Goal: Task Accomplishment & Management: Use online tool/utility

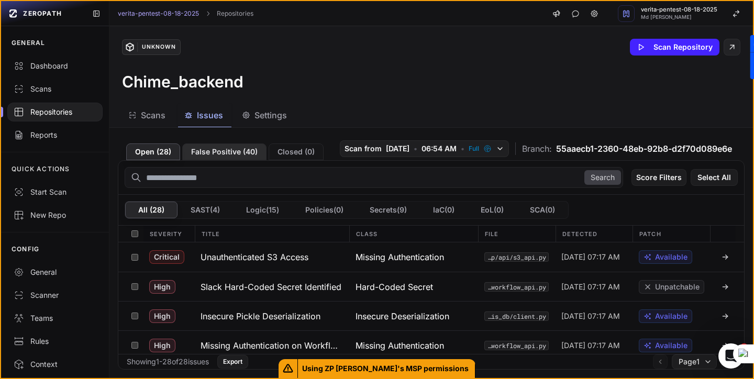
click at [236, 154] on button "False Positive ( 40 )" at bounding box center [224, 151] width 84 height 17
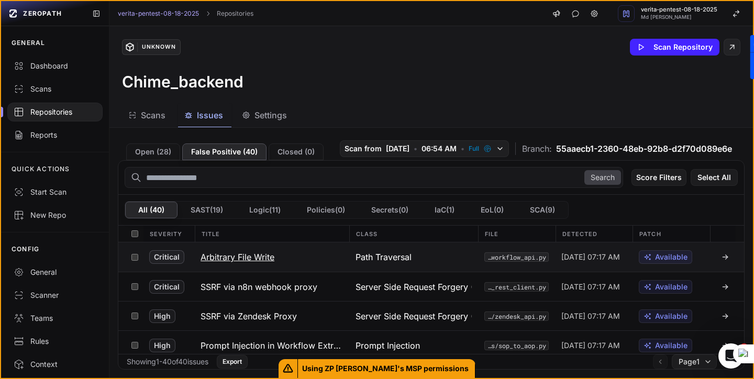
scroll to position [5, 0]
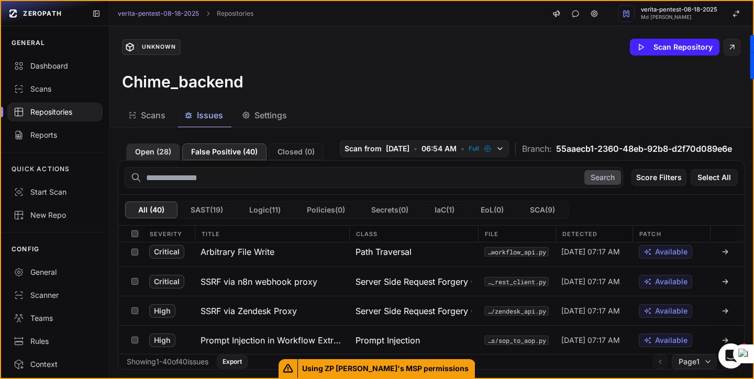
click at [146, 150] on button "Open ( 28 )" at bounding box center [153, 151] width 54 height 17
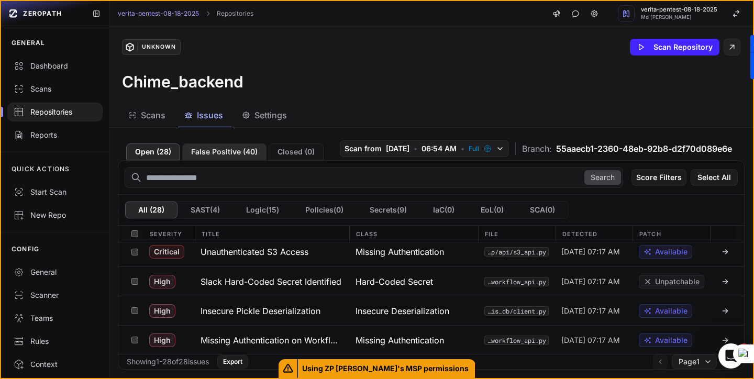
click at [218, 151] on button "False Positive ( 40 )" at bounding box center [224, 151] width 84 height 17
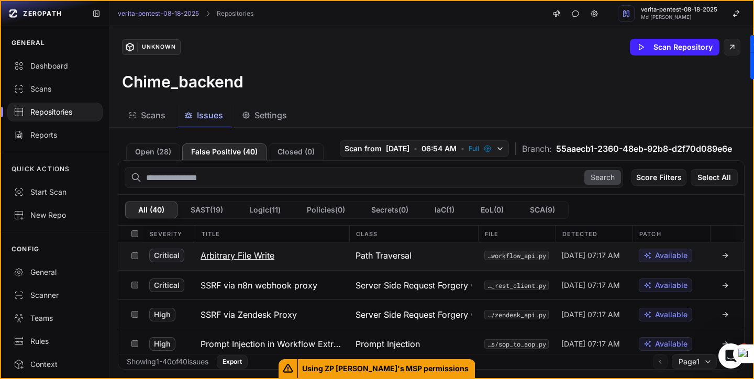
scroll to position [0, 0]
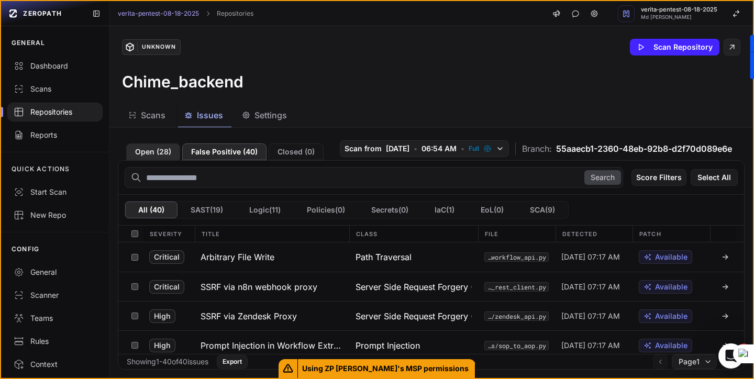
click at [164, 153] on button "Open ( 28 )" at bounding box center [153, 151] width 54 height 17
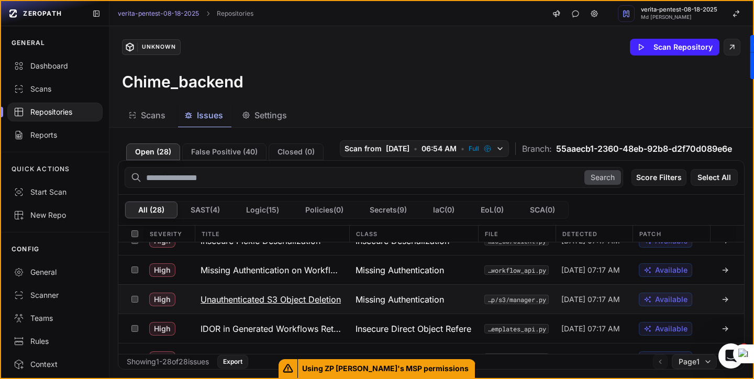
scroll to position [78, 0]
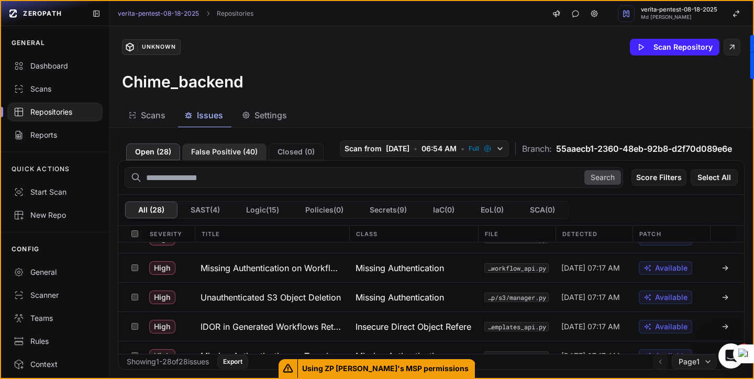
click at [239, 152] on button "False Positive ( 40 )" at bounding box center [224, 151] width 84 height 17
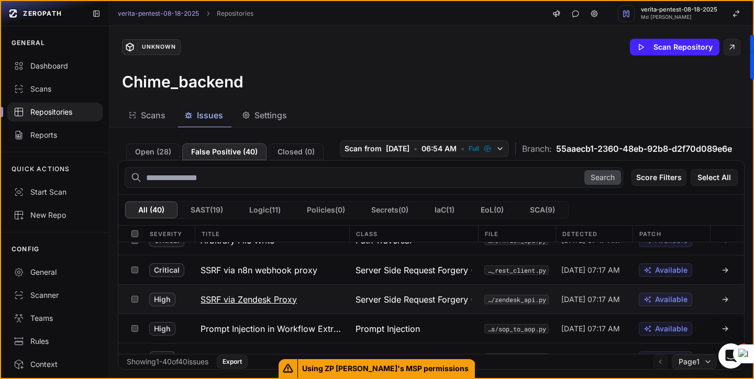
scroll to position [28, 0]
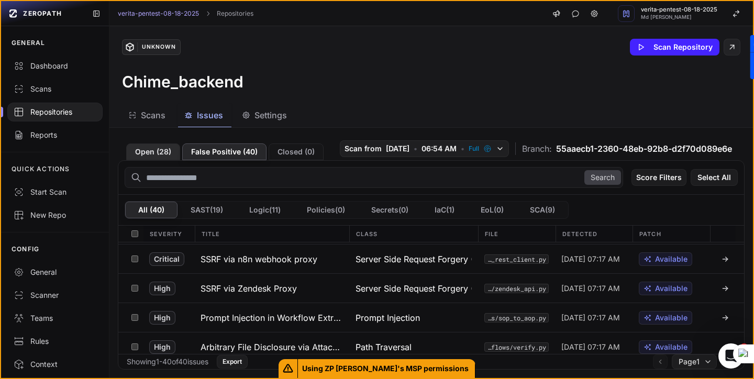
click at [153, 148] on button "Open ( 28 )" at bounding box center [153, 151] width 54 height 17
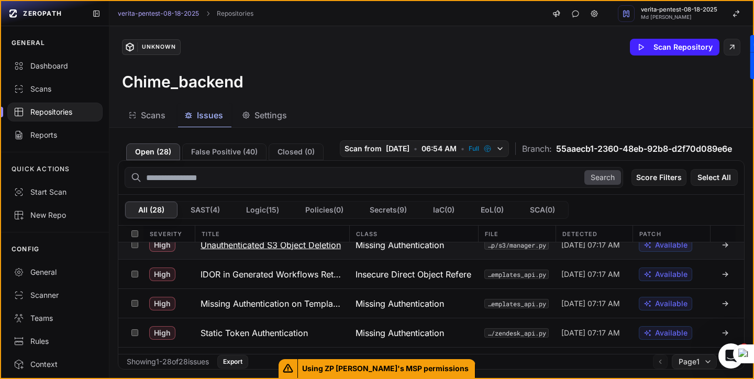
scroll to position [132, 0]
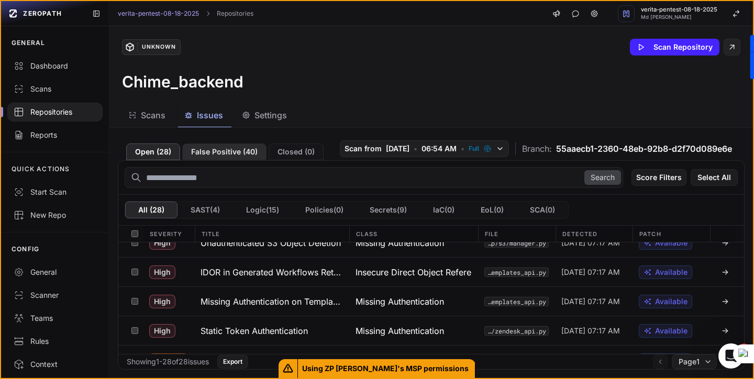
click at [226, 152] on button "False Positive ( 40 )" at bounding box center [224, 151] width 84 height 17
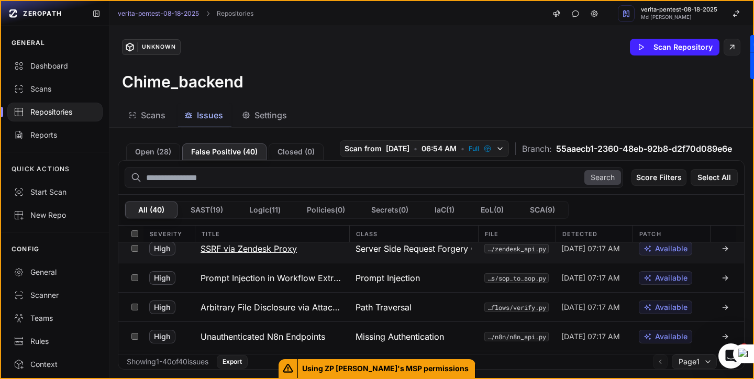
scroll to position [58, 0]
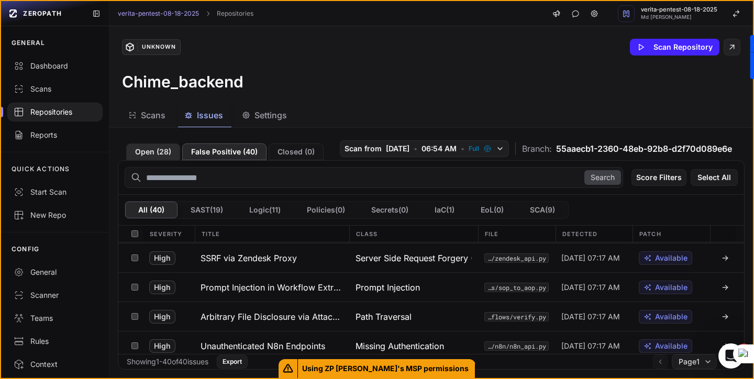
click at [158, 157] on button "Open ( 28 )" at bounding box center [153, 151] width 54 height 17
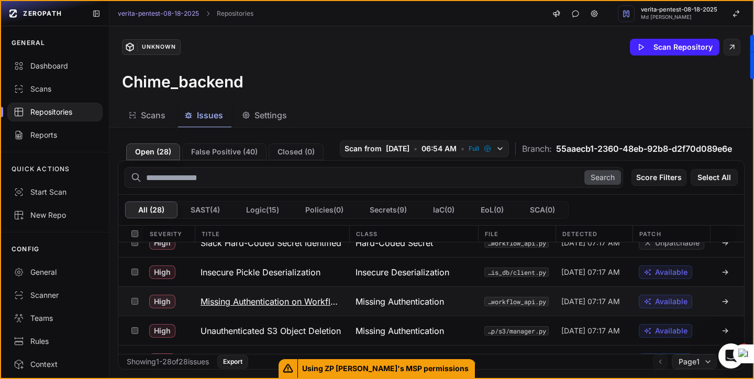
scroll to position [47, 0]
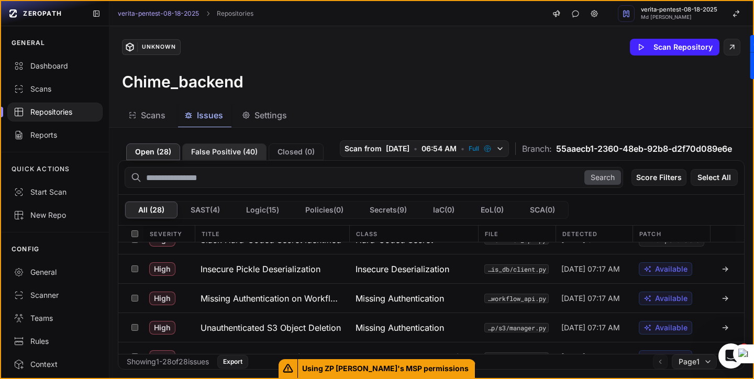
click at [235, 153] on button "False Positive ( 40 )" at bounding box center [224, 151] width 84 height 17
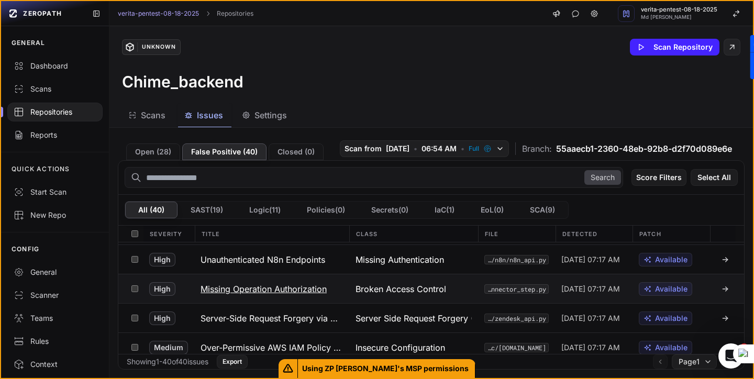
scroll to position [145, 0]
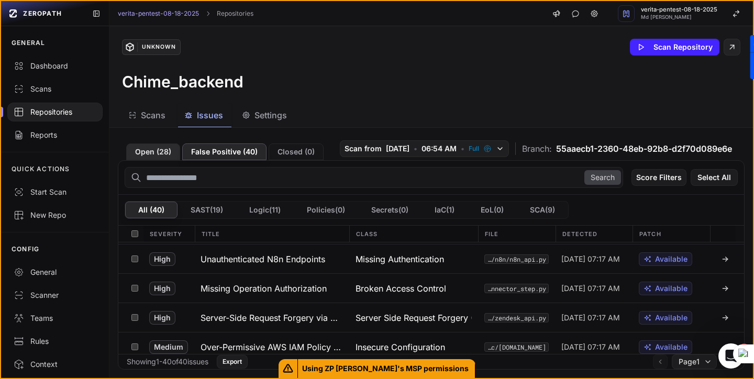
click at [154, 151] on button "Open ( 28 )" at bounding box center [153, 151] width 54 height 17
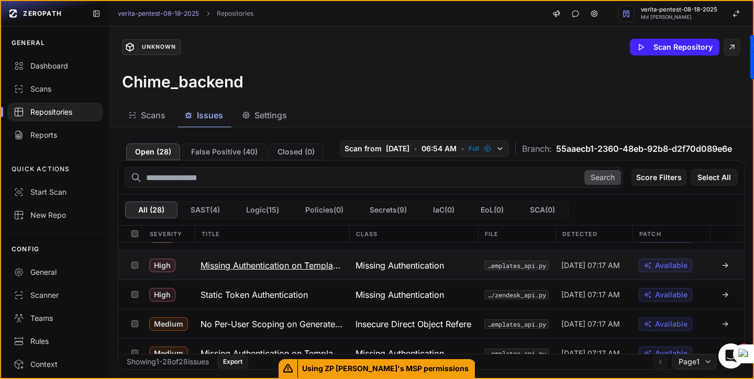
scroll to position [173, 0]
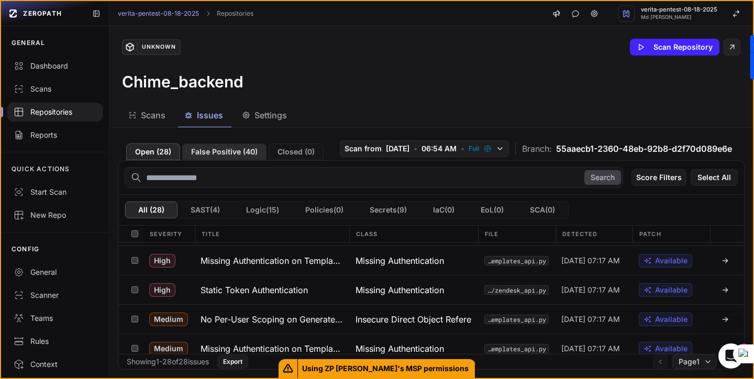
click at [218, 150] on button "False Positive ( 40 )" at bounding box center [224, 151] width 84 height 17
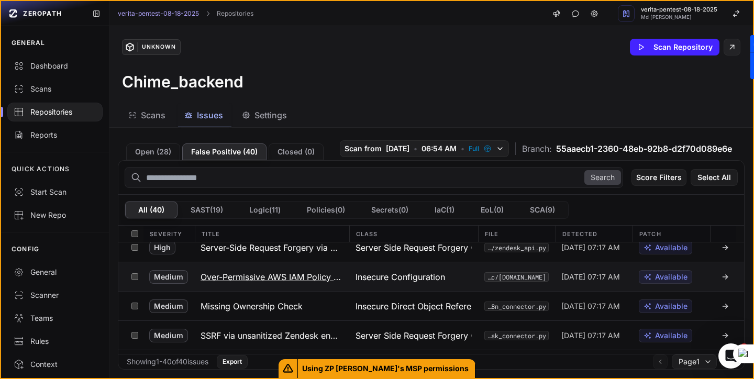
scroll to position [217, 0]
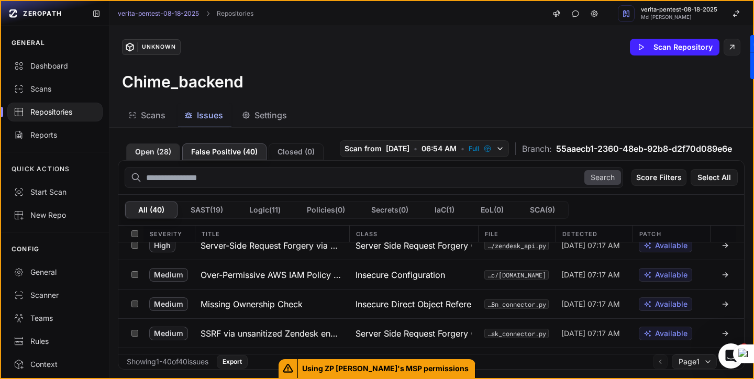
click at [145, 153] on button "Open ( 28 )" at bounding box center [153, 151] width 54 height 17
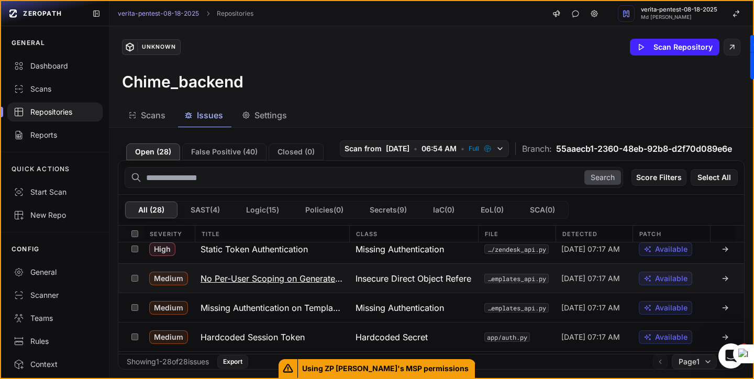
scroll to position [236, 0]
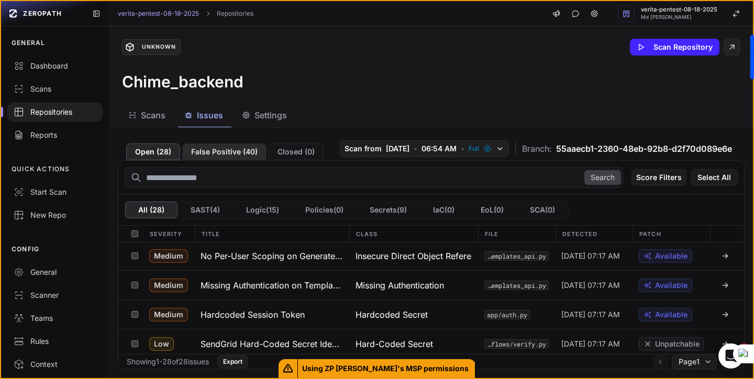
click at [223, 158] on button "False Positive ( 40 )" at bounding box center [224, 151] width 84 height 17
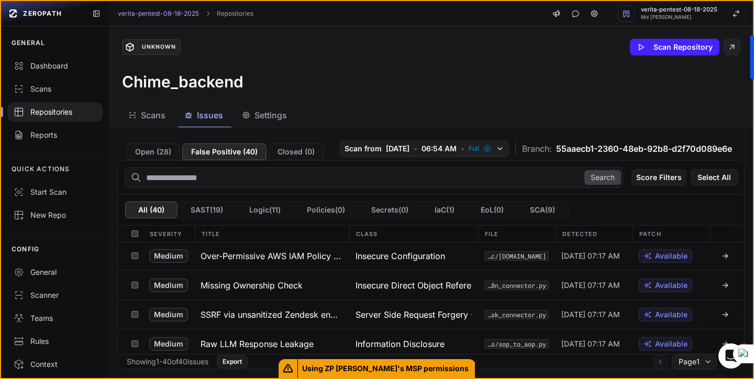
scroll to position [245, 0]
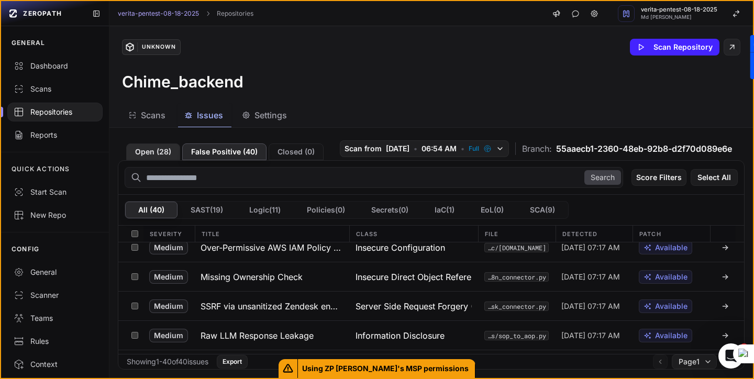
click at [158, 153] on button "Open ( 28 )" at bounding box center [153, 151] width 54 height 17
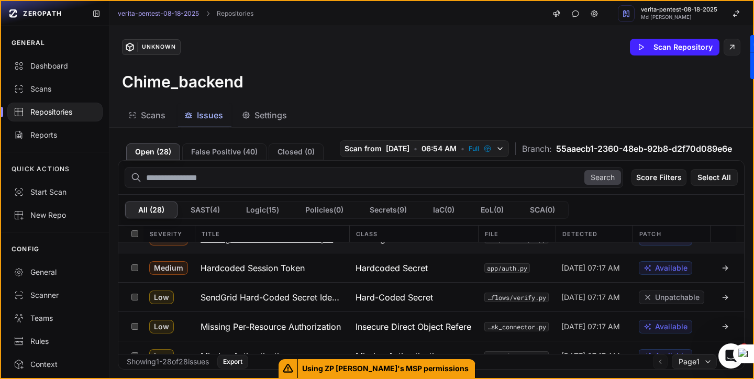
scroll to position [287, 0]
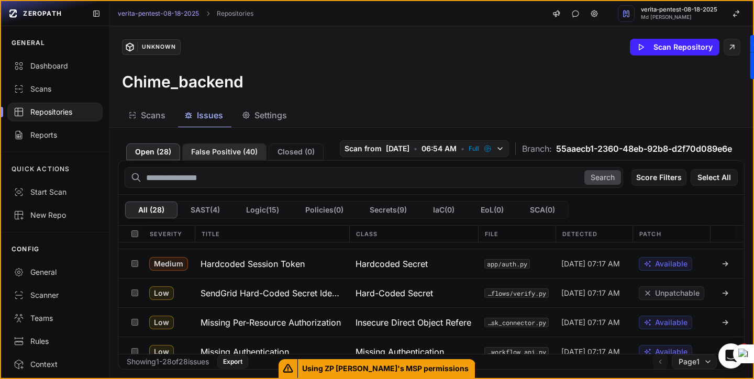
click at [213, 152] on button "False Positive ( 40 )" at bounding box center [224, 151] width 84 height 17
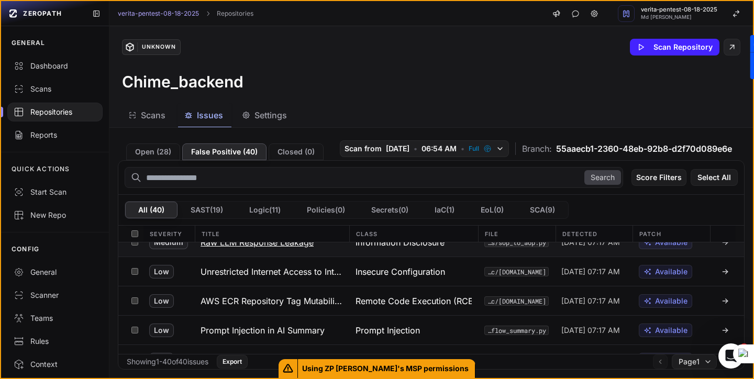
scroll to position [337, 0]
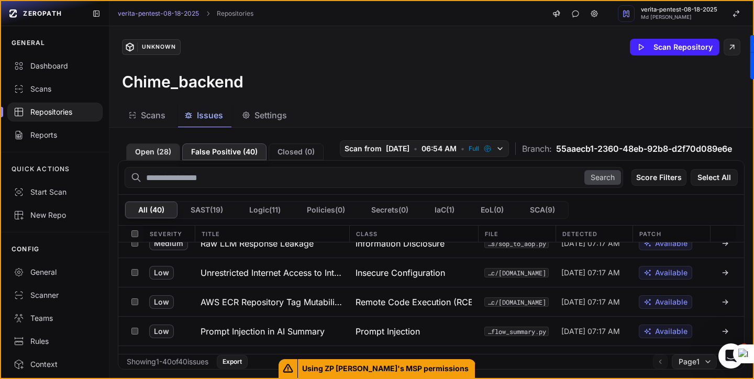
click at [153, 154] on button "Open ( 28 )" at bounding box center [153, 151] width 54 height 17
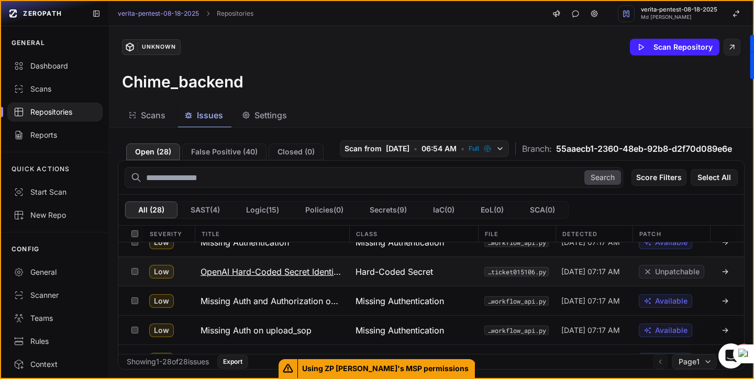
scroll to position [427, 0]
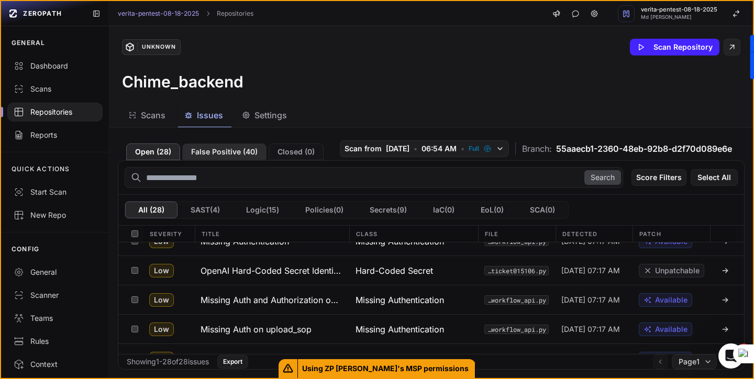
click at [211, 152] on button "False Positive ( 40 )" at bounding box center [224, 151] width 84 height 17
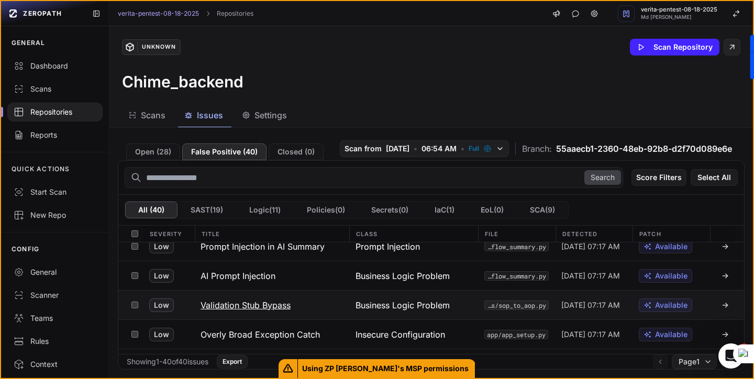
scroll to position [425, 0]
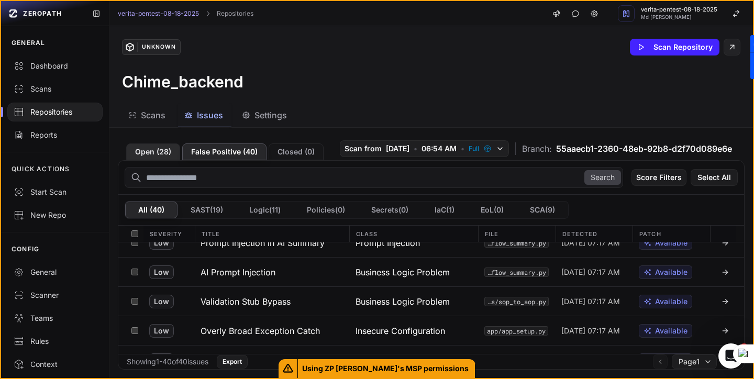
click at [154, 154] on button "Open ( 28 )" at bounding box center [153, 151] width 54 height 17
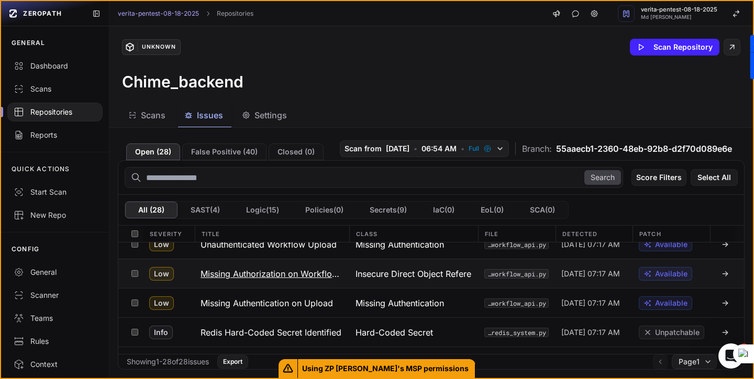
scroll to position [538, 0]
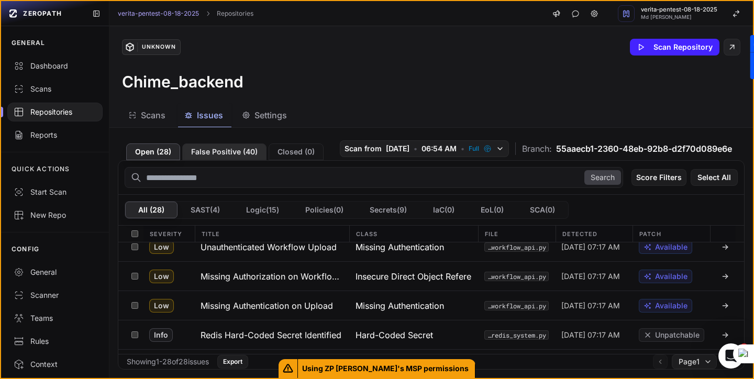
click at [236, 153] on button "False Positive ( 40 )" at bounding box center [224, 151] width 84 height 17
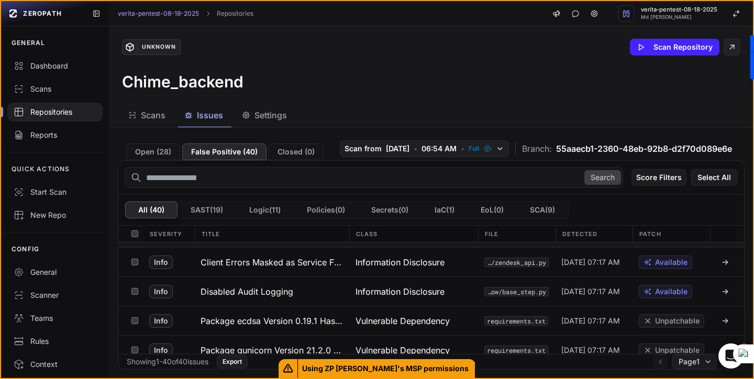
scroll to position [590, 0]
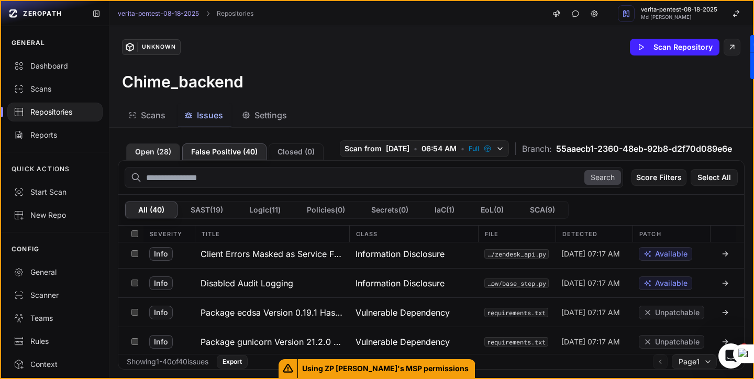
click at [156, 152] on button "Open ( 28 )" at bounding box center [153, 151] width 54 height 17
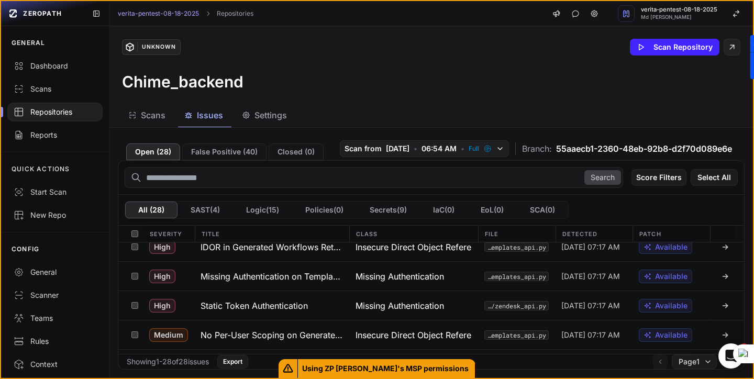
scroll to position [0, 0]
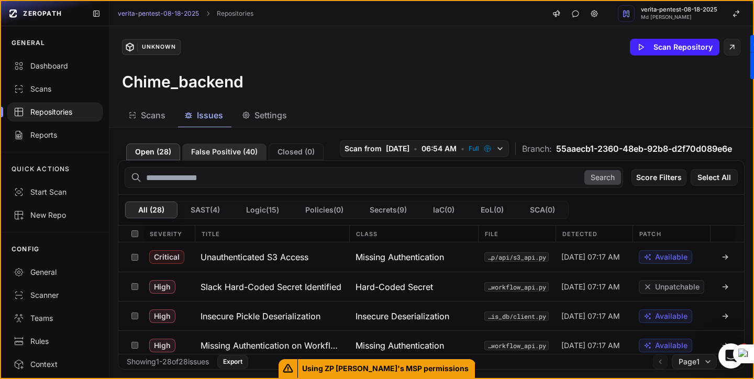
click at [217, 150] on button "False Positive ( 40 )" at bounding box center [224, 151] width 84 height 17
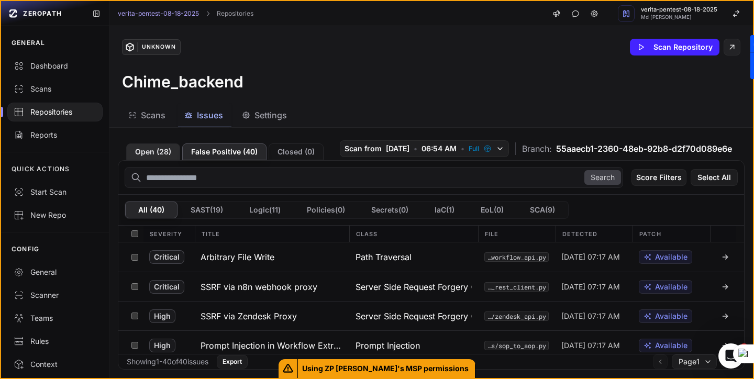
click at [157, 148] on button "Open ( 28 )" at bounding box center [153, 151] width 54 height 17
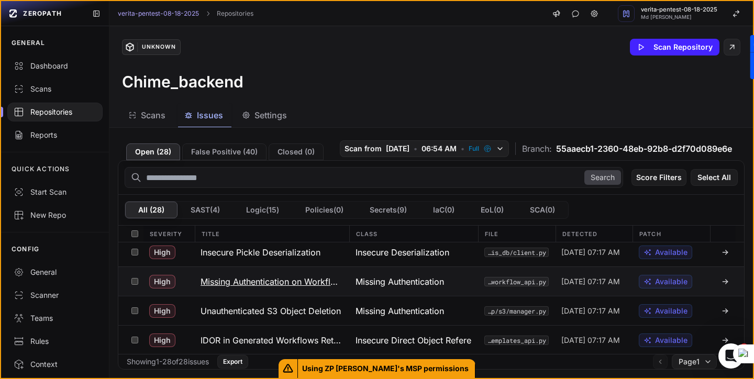
scroll to position [69, 0]
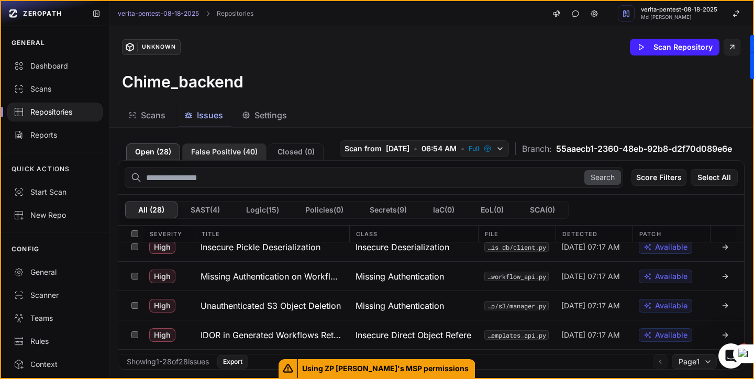
click at [224, 152] on button "False Positive ( 40 )" at bounding box center [224, 151] width 84 height 17
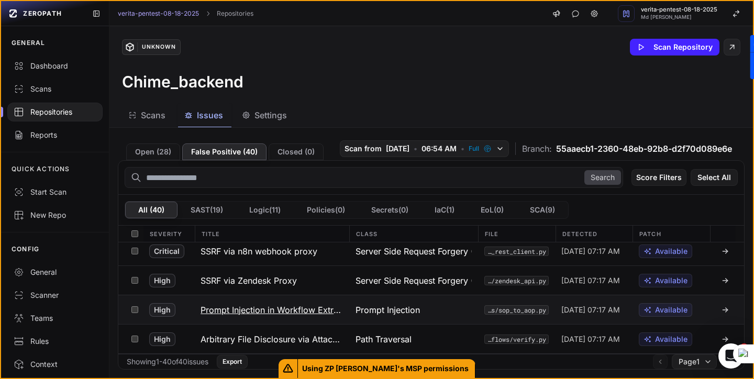
scroll to position [43, 0]
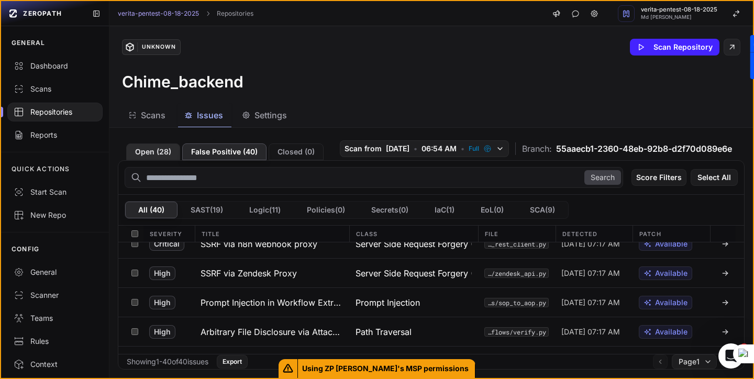
click at [163, 150] on button "Open ( 28 )" at bounding box center [153, 151] width 54 height 17
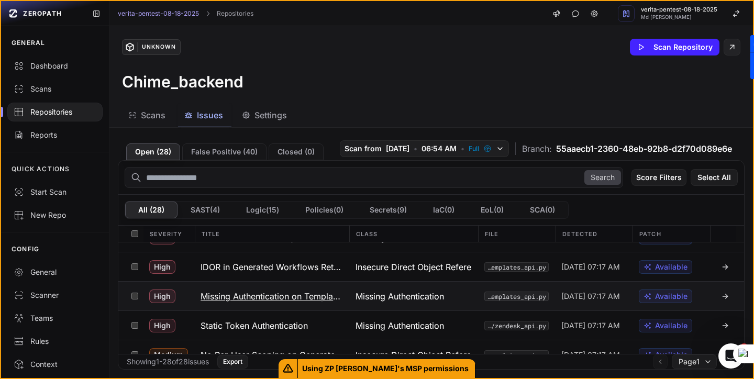
scroll to position [120, 0]
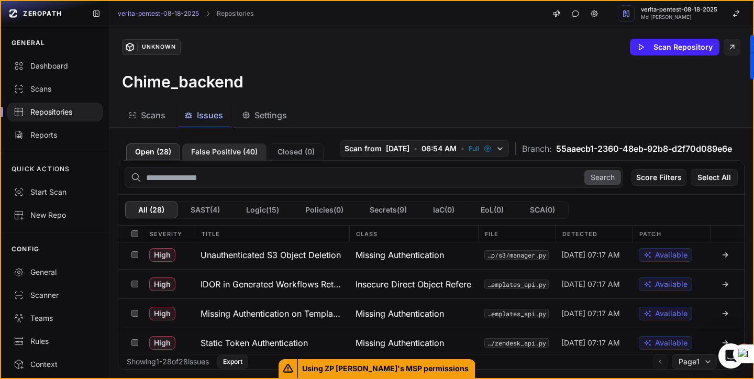
click at [224, 148] on button "False Positive ( 40 )" at bounding box center [224, 151] width 84 height 17
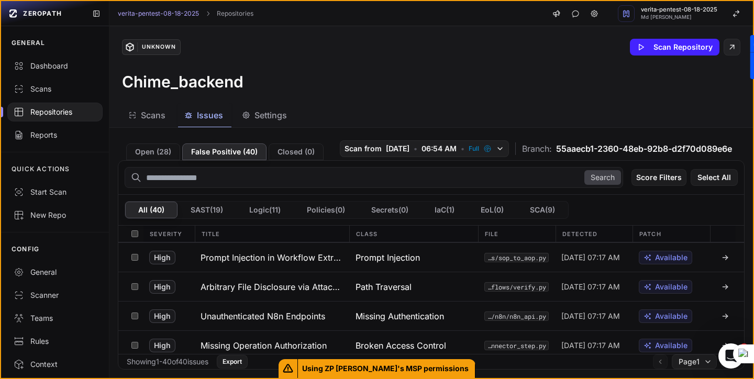
scroll to position [62, 0]
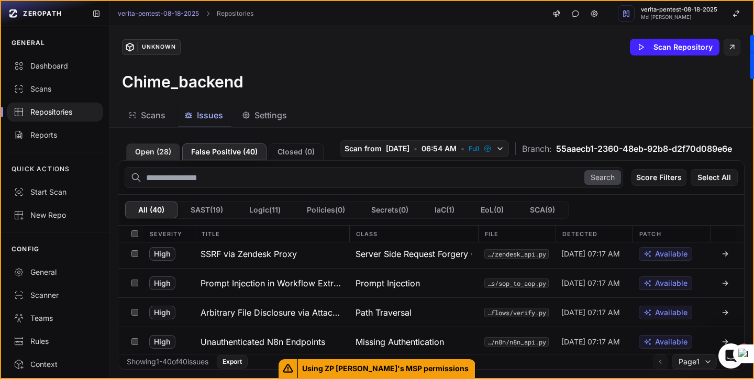
click at [150, 150] on button "Open ( 28 )" at bounding box center [153, 151] width 54 height 17
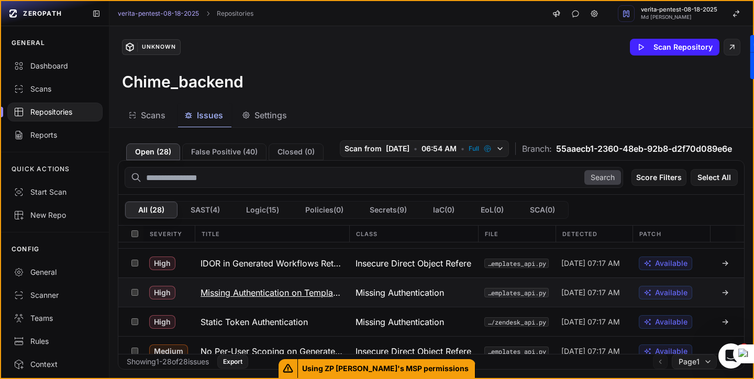
scroll to position [151, 0]
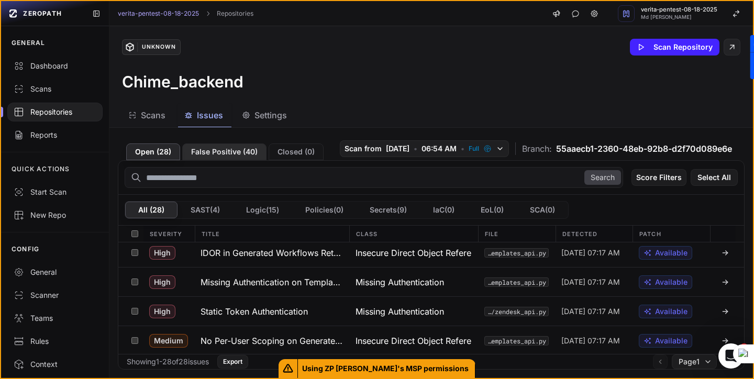
click at [229, 156] on button "False Positive ( 40 )" at bounding box center [224, 151] width 84 height 17
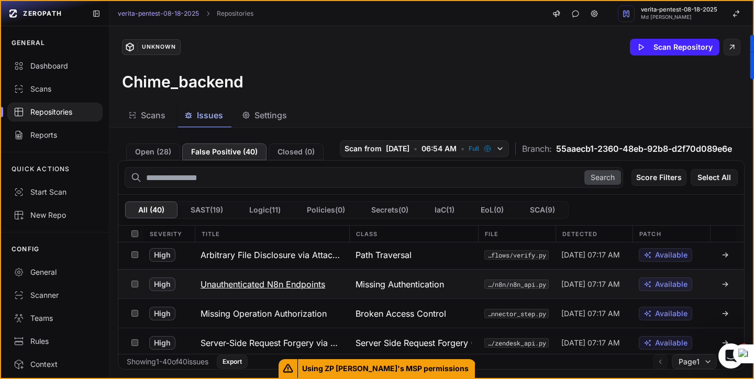
scroll to position [124, 0]
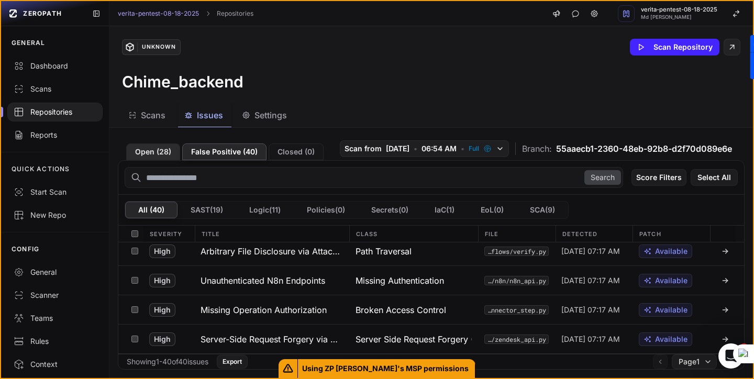
click at [148, 151] on button "Open ( 28 )" at bounding box center [153, 151] width 54 height 17
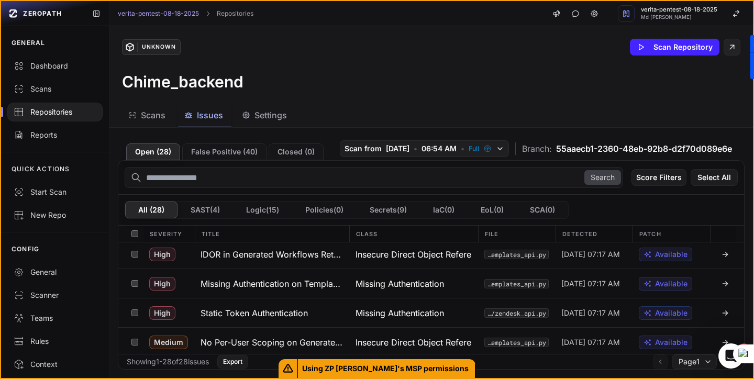
scroll to position [135, 0]
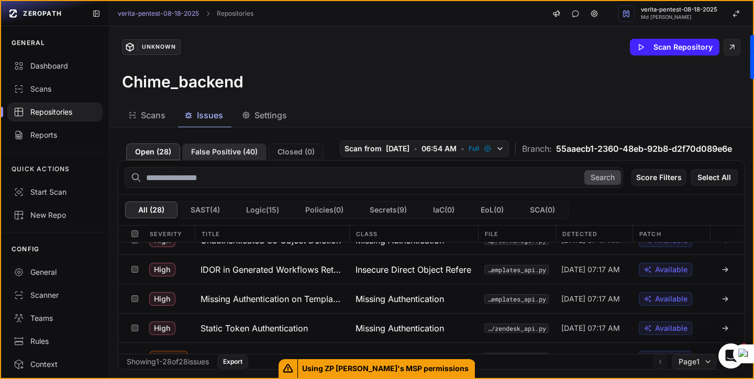
click at [225, 153] on button "False Positive ( 40 )" at bounding box center [224, 151] width 84 height 17
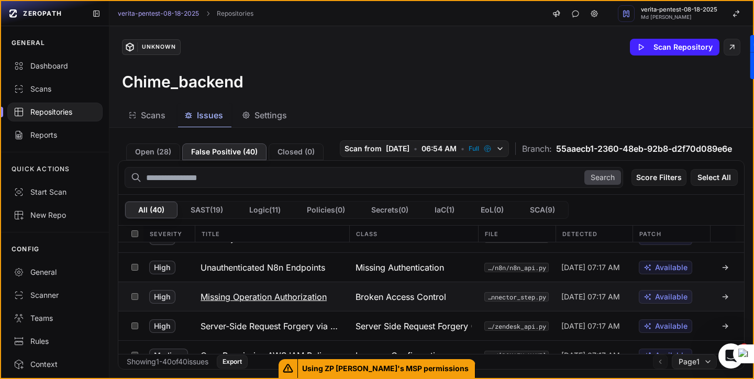
scroll to position [138, 0]
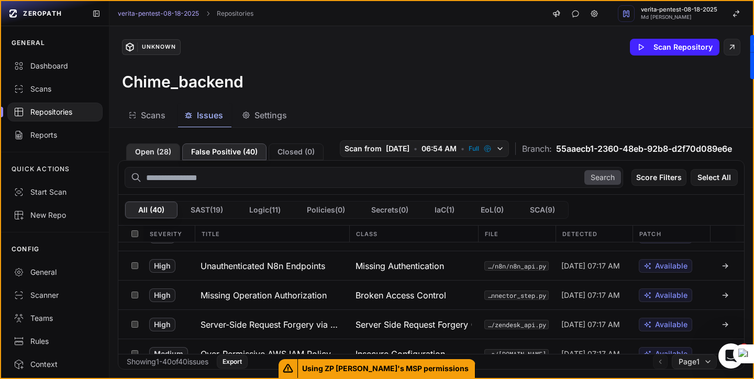
click at [157, 145] on button "Open ( 28 )" at bounding box center [153, 151] width 54 height 17
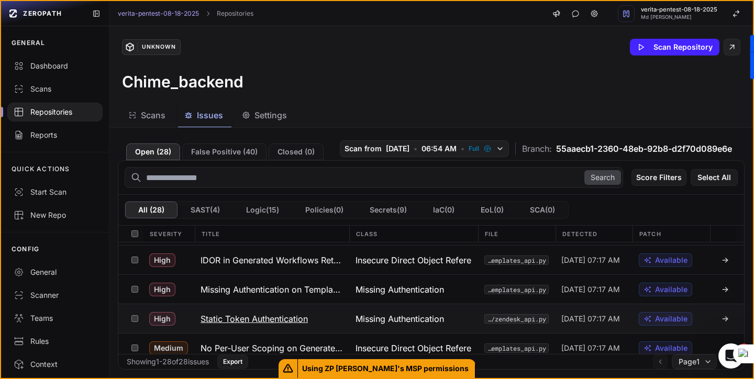
scroll to position [143, 0]
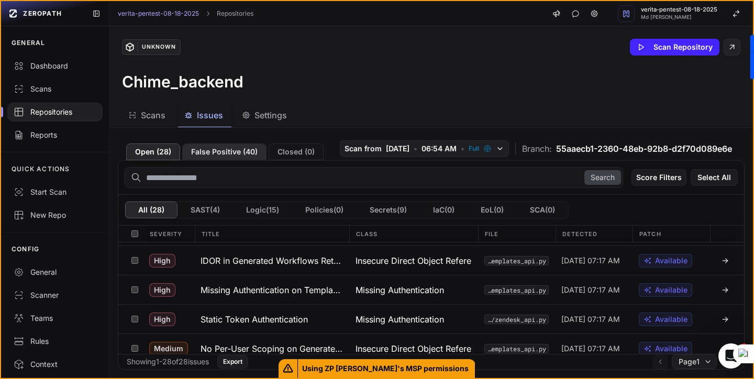
click at [224, 154] on button "False Positive ( 40 )" at bounding box center [224, 151] width 84 height 17
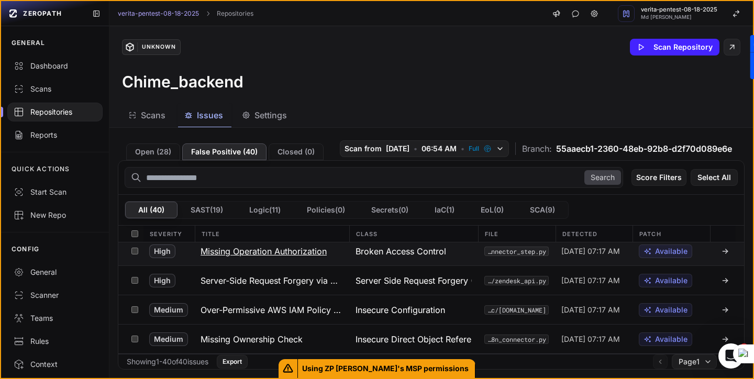
scroll to position [184, 0]
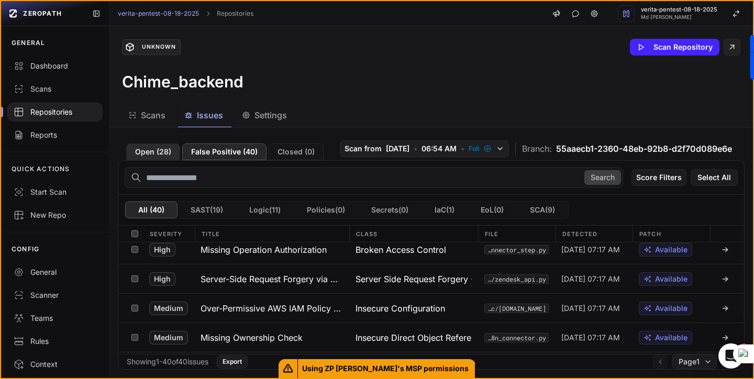
click at [158, 154] on button "Open ( 28 )" at bounding box center [153, 151] width 54 height 17
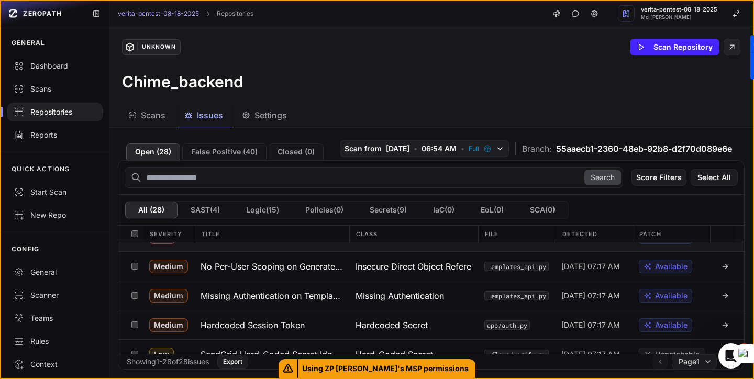
scroll to position [238, 0]
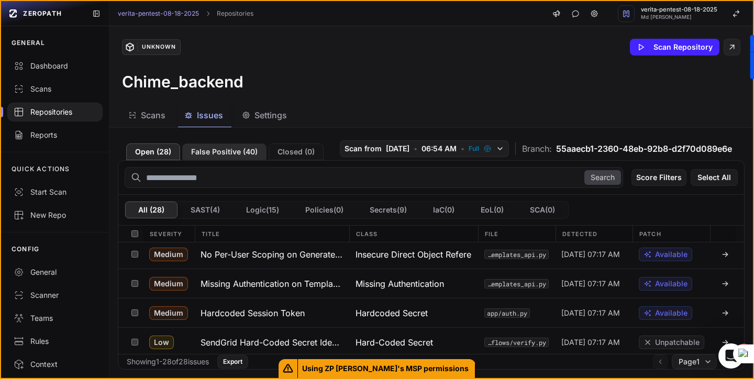
click at [219, 151] on button "False Positive ( 40 )" at bounding box center [224, 151] width 84 height 17
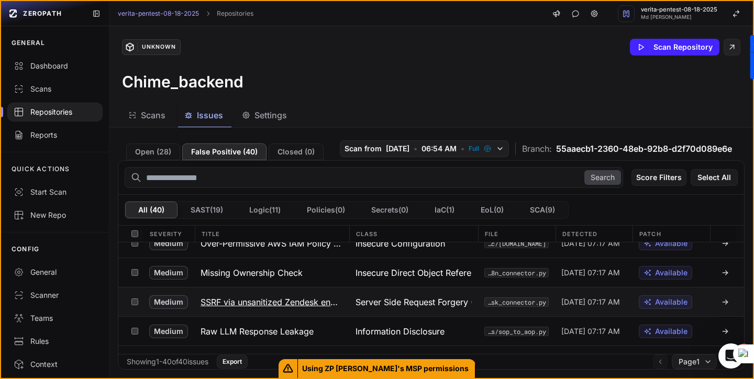
scroll to position [249, 0]
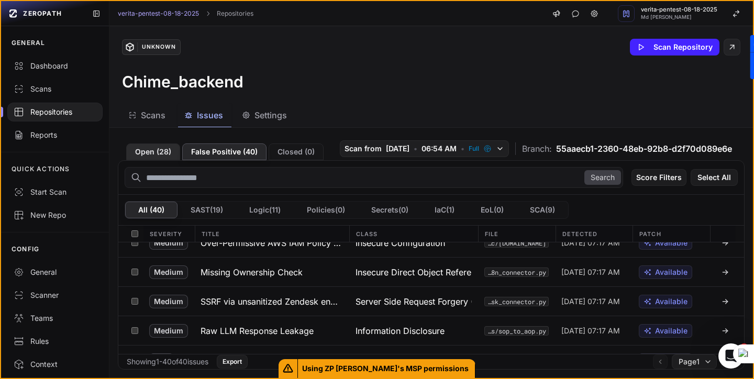
click at [148, 151] on button "Open ( 28 )" at bounding box center [153, 151] width 54 height 17
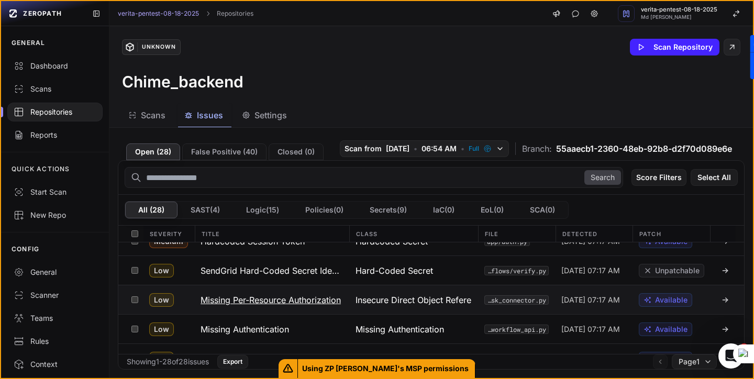
scroll to position [308, 0]
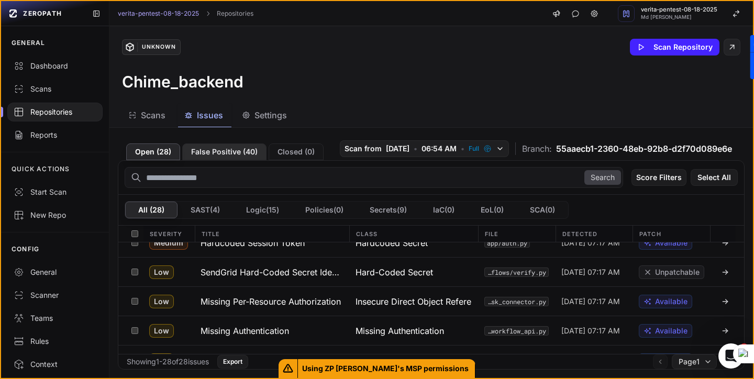
click at [225, 152] on button "False Positive ( 40 )" at bounding box center [224, 151] width 84 height 17
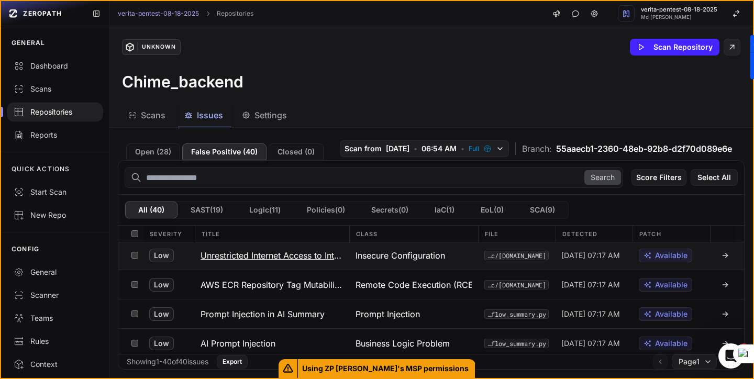
scroll to position [353, 0]
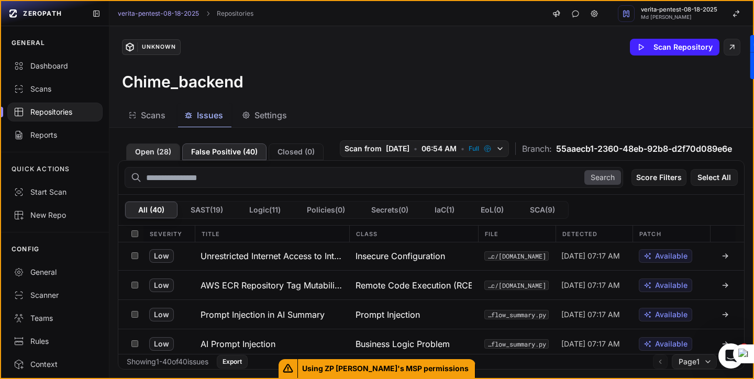
click at [157, 158] on button "Open ( 28 )" at bounding box center [153, 151] width 54 height 17
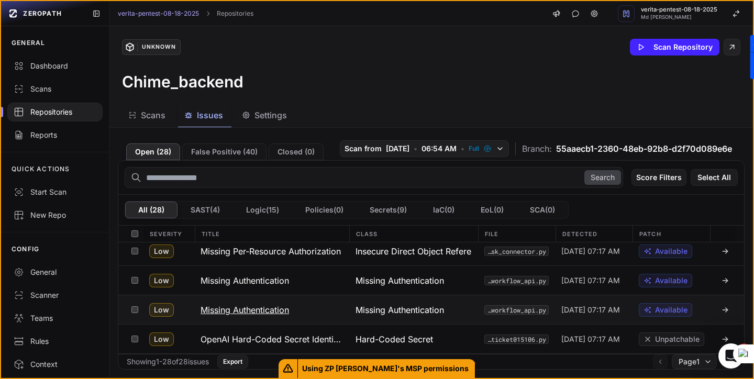
scroll to position [377, 0]
